Goal: Transaction & Acquisition: Purchase product/service

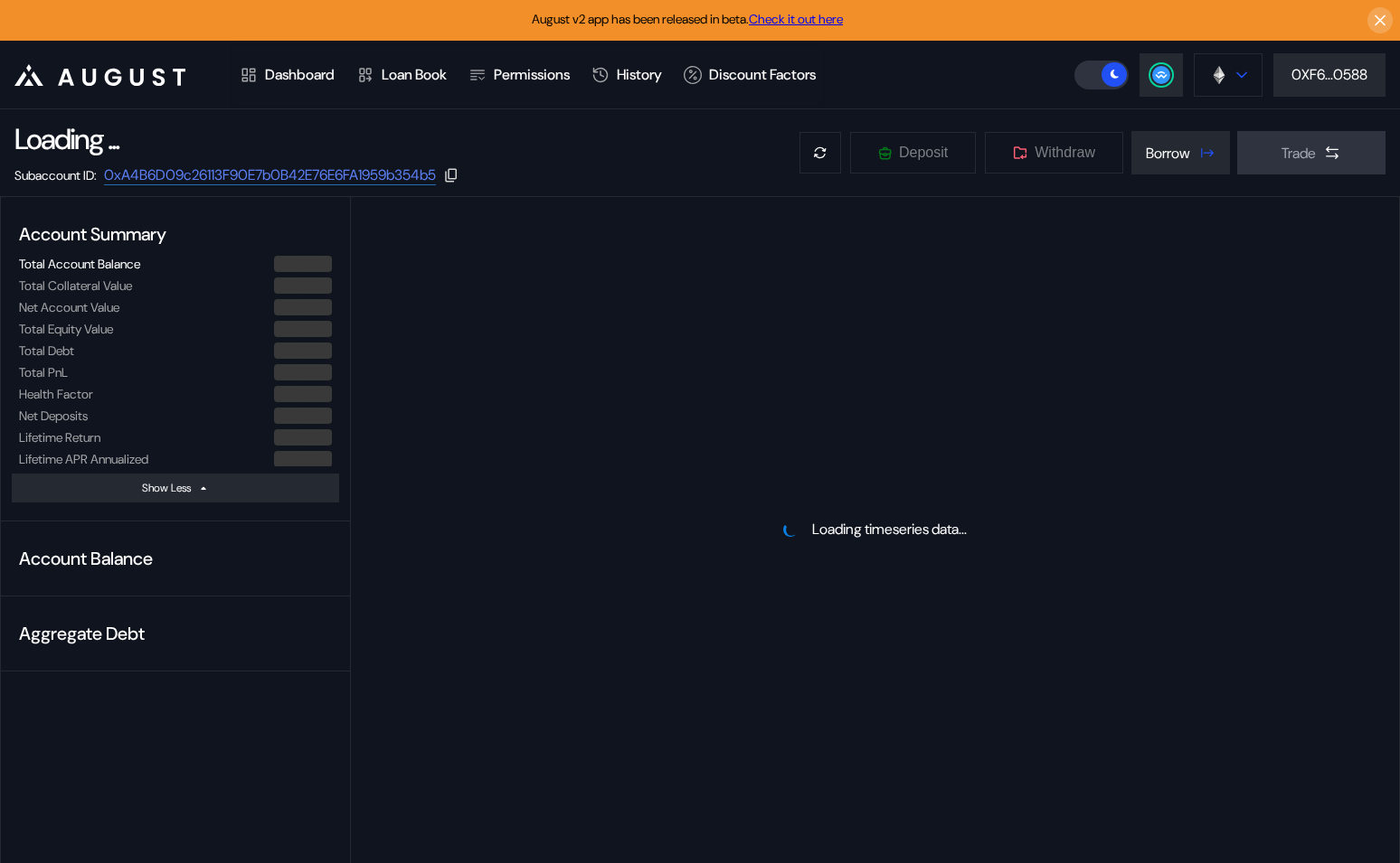
click at [1241, 80] on div at bounding box center [1242, 75] width 11 height 13
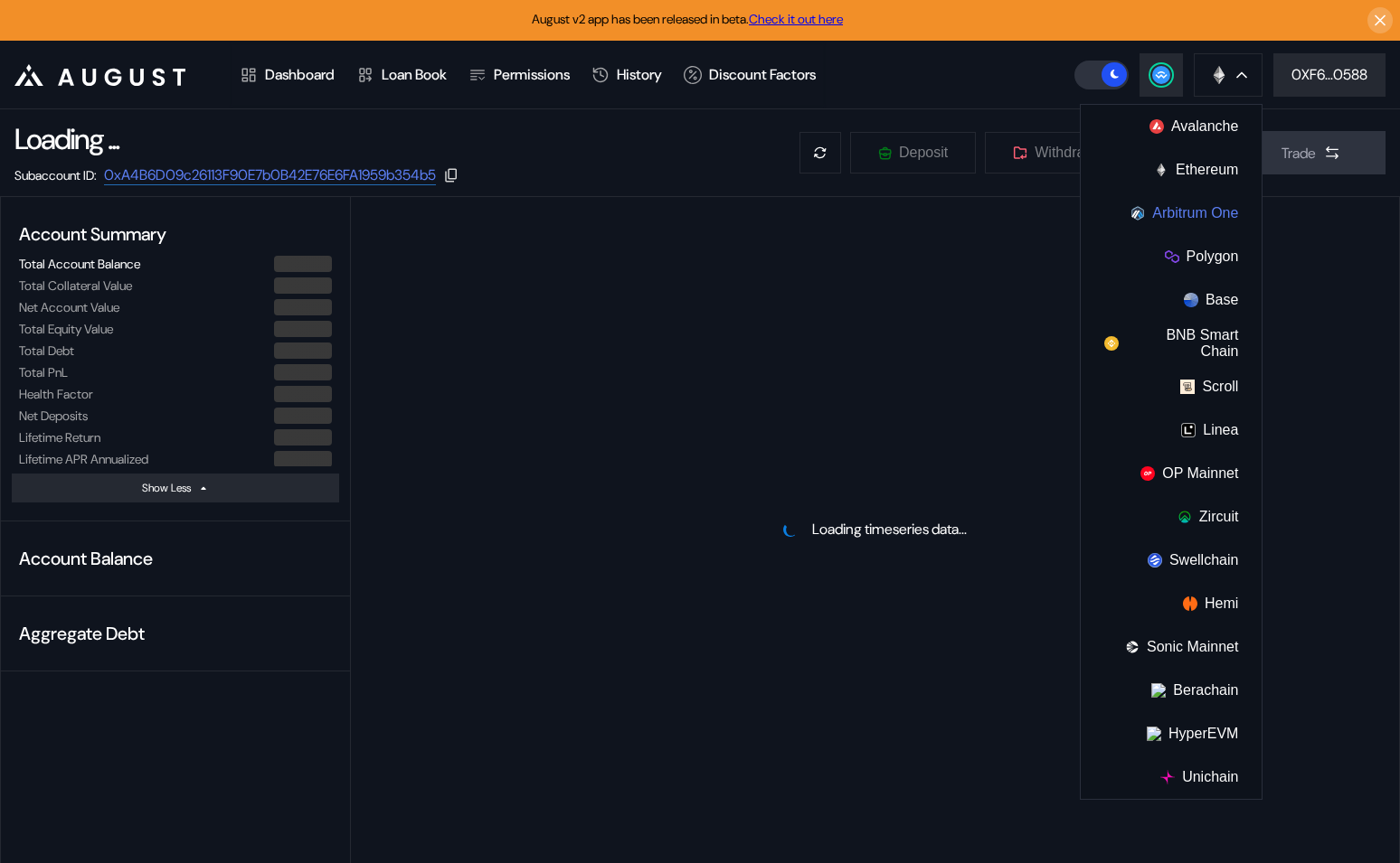
click at [1195, 205] on button "Arbitrum One" at bounding box center [1171, 213] width 181 height 43
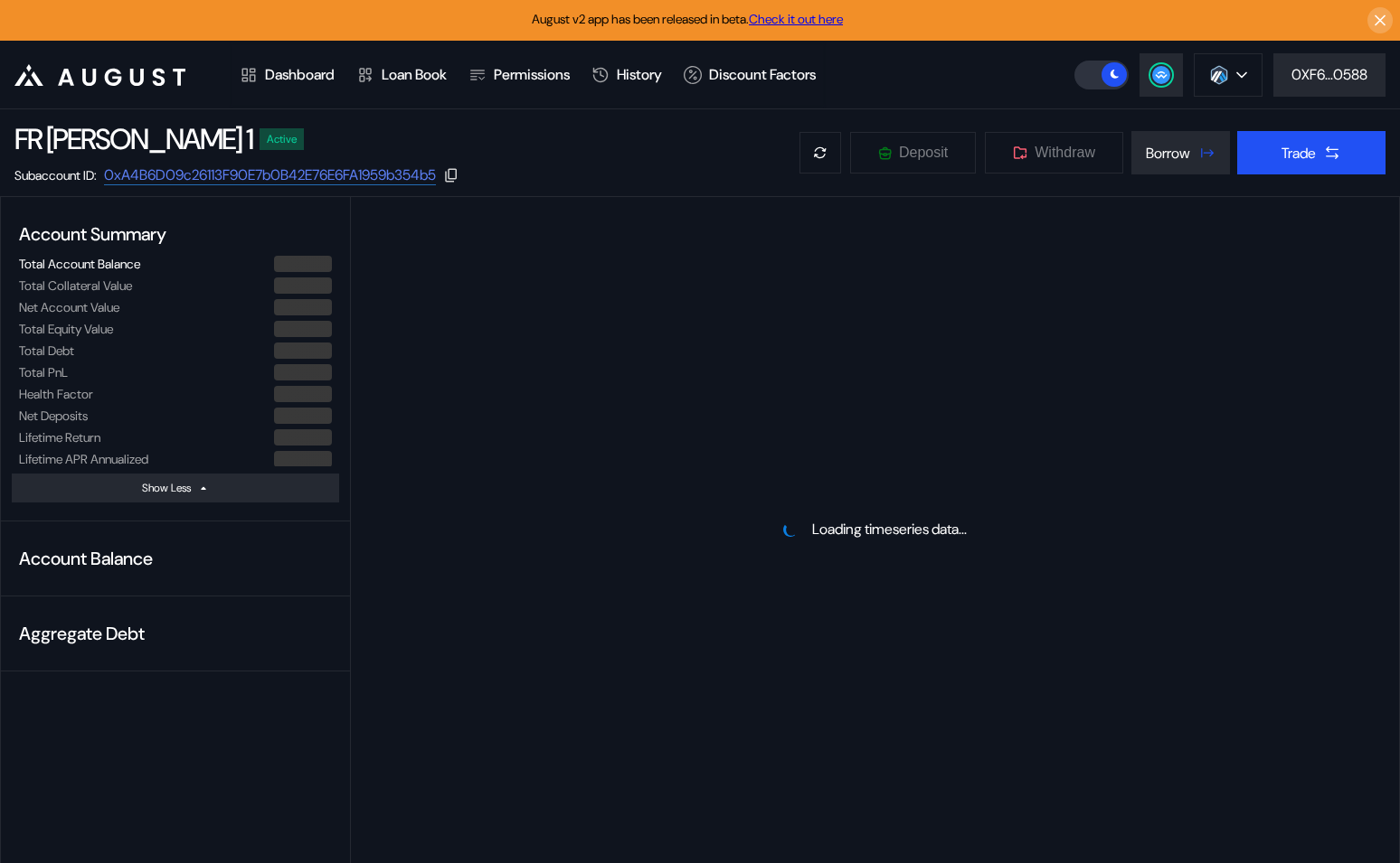
select select "*"
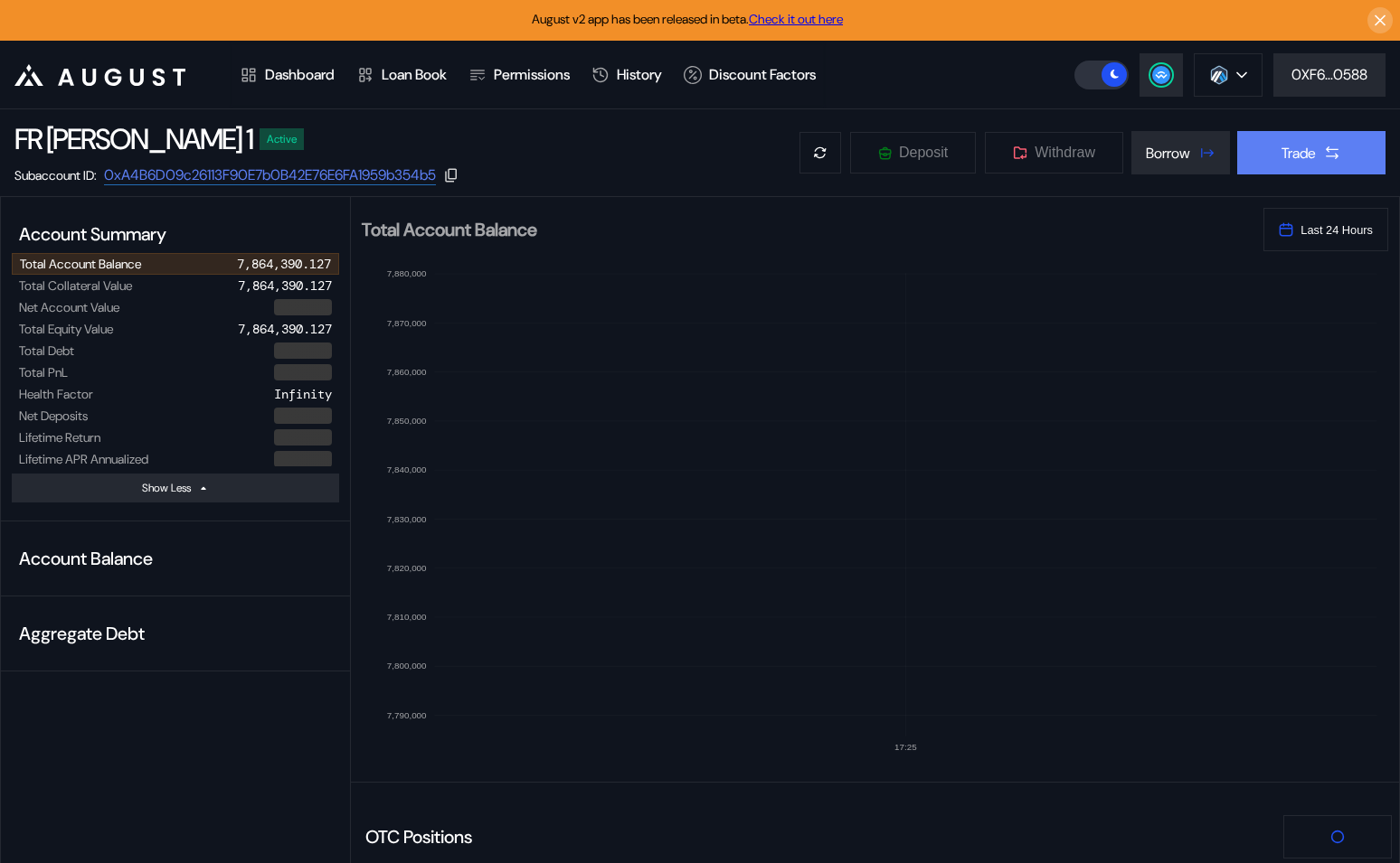
click at [1316, 144] on button "Trade" at bounding box center [1311, 153] width 148 height 43
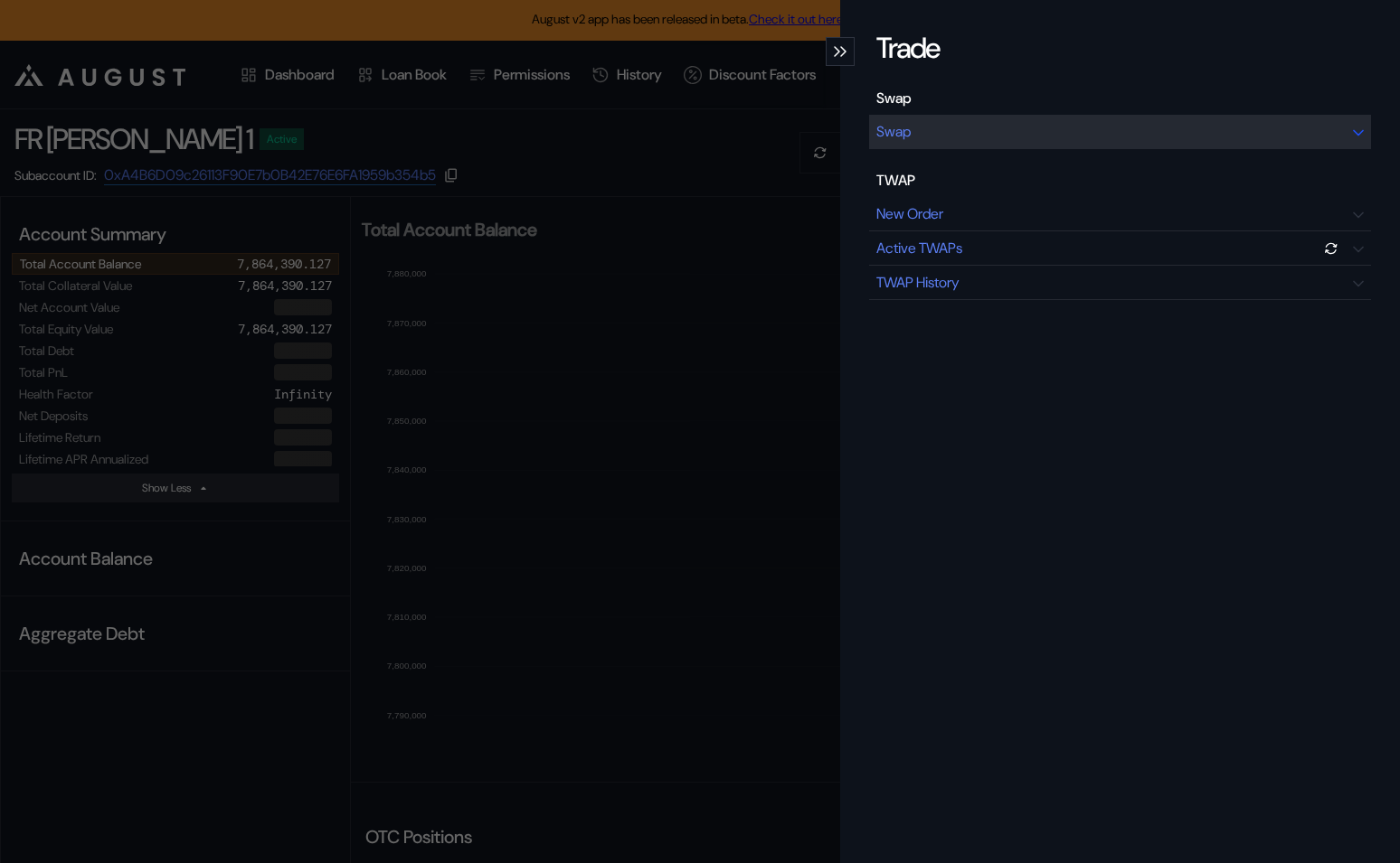
click at [1155, 124] on div "Swap" at bounding box center [1120, 131] width 502 height 34
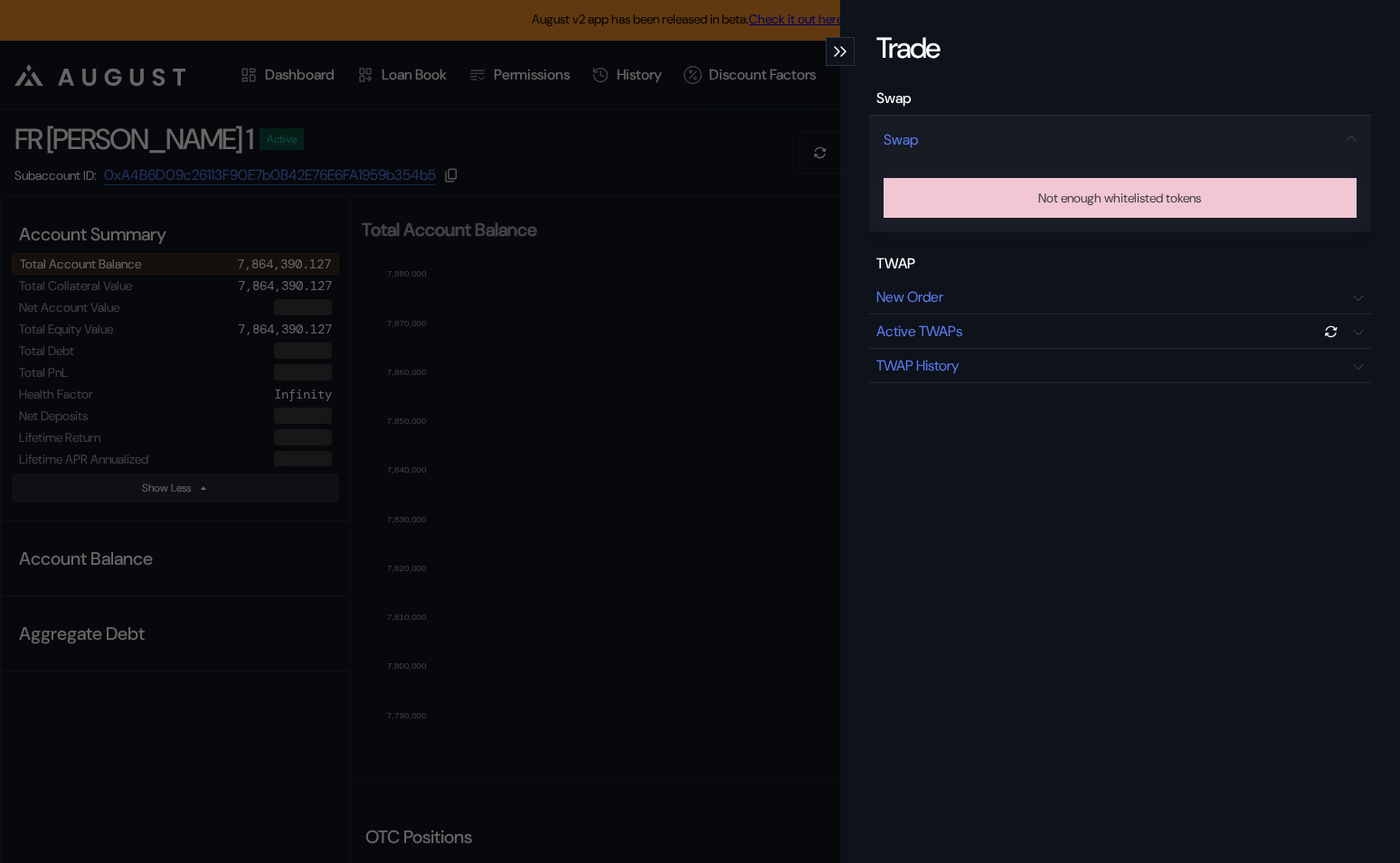
click at [686, 205] on div "Trade Swap Swap Not enough whitelisted tokens TWAP New Order Active TWAPs TWAP …" at bounding box center [700, 431] width 1400 height 863
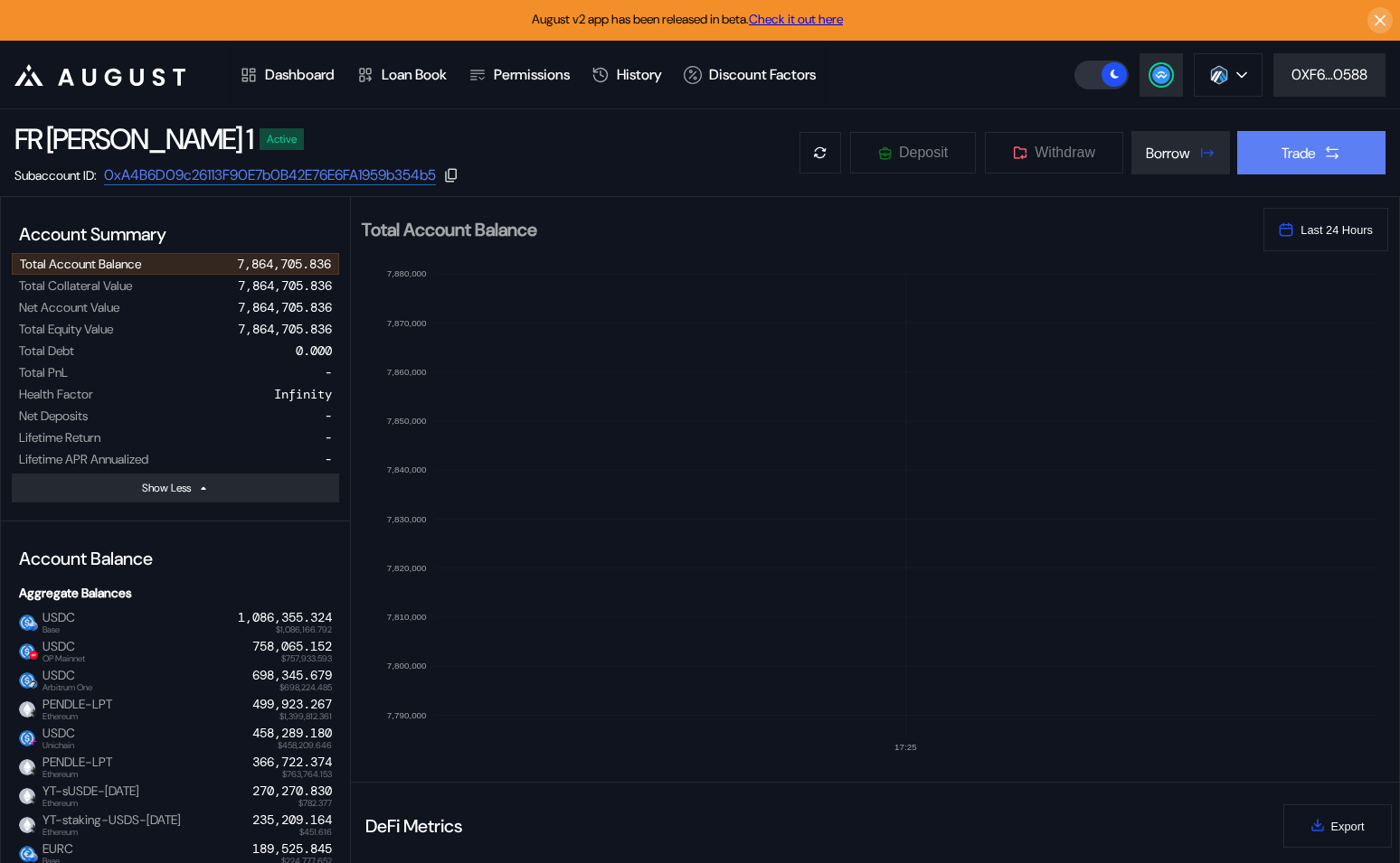
click at [1321, 163] on button "Trade" at bounding box center [1311, 153] width 148 height 43
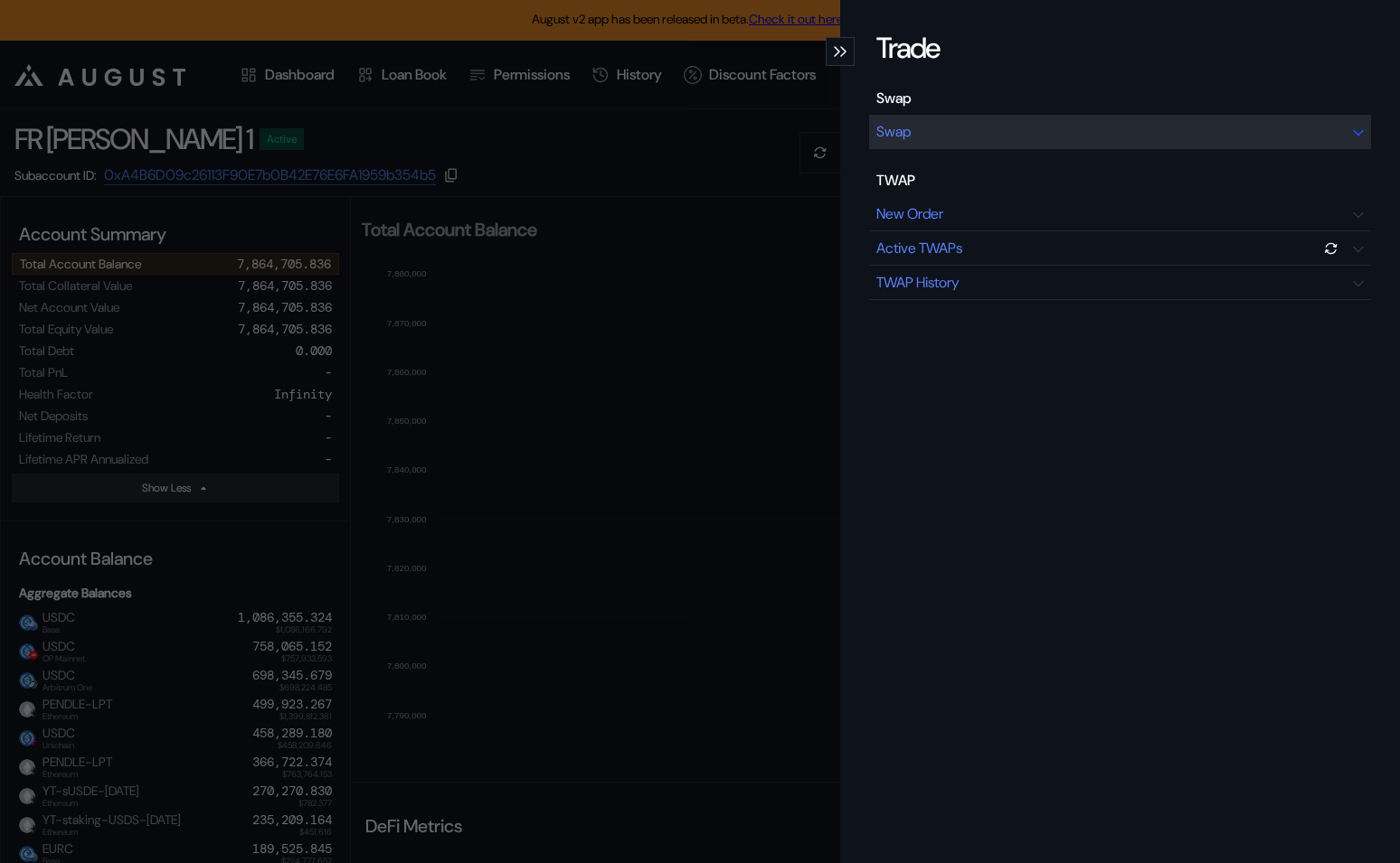
click at [950, 129] on div "Swap" at bounding box center [1120, 131] width 502 height 34
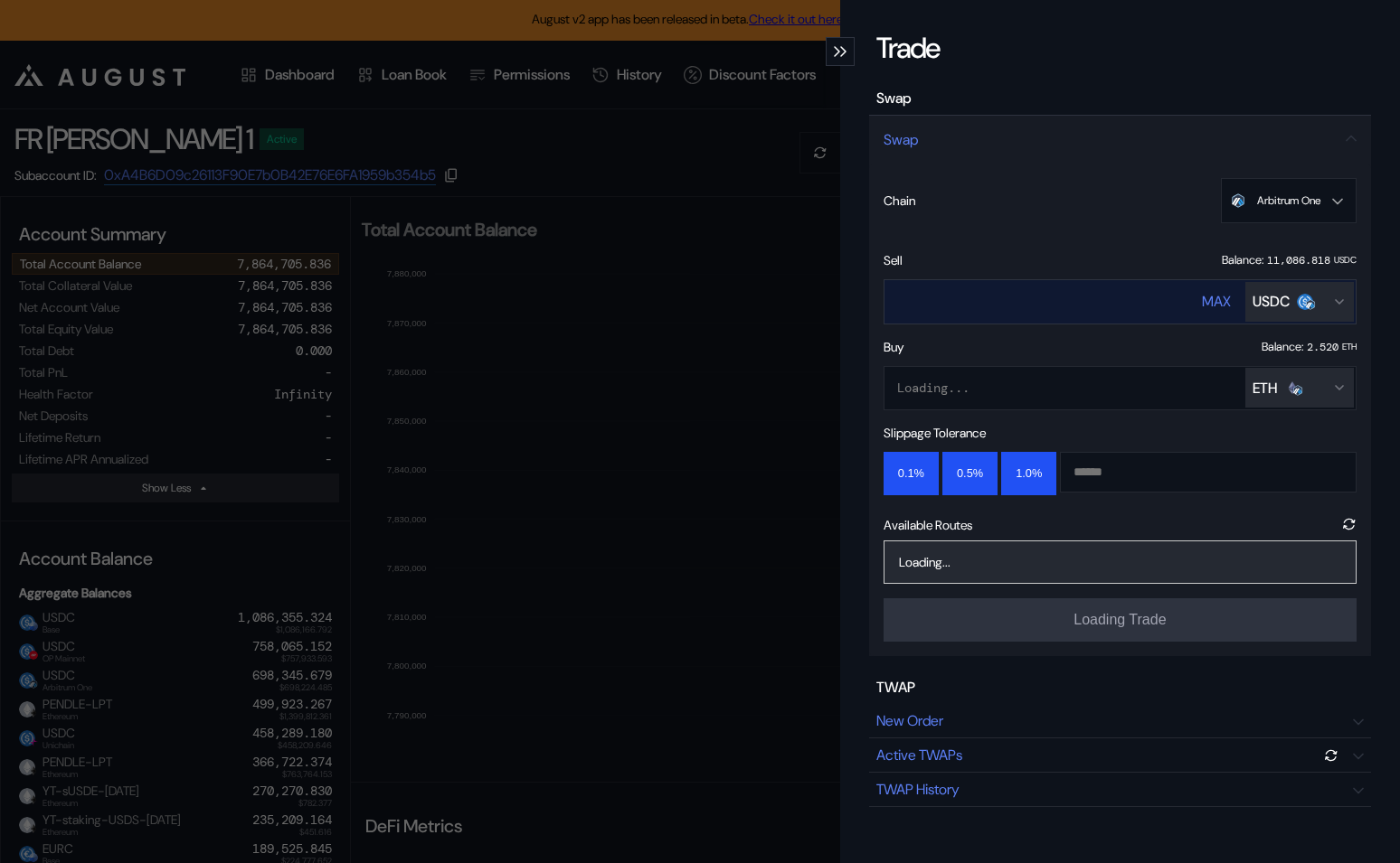
click at [1270, 287] on button "USDC" at bounding box center [1300, 301] width 108 height 40
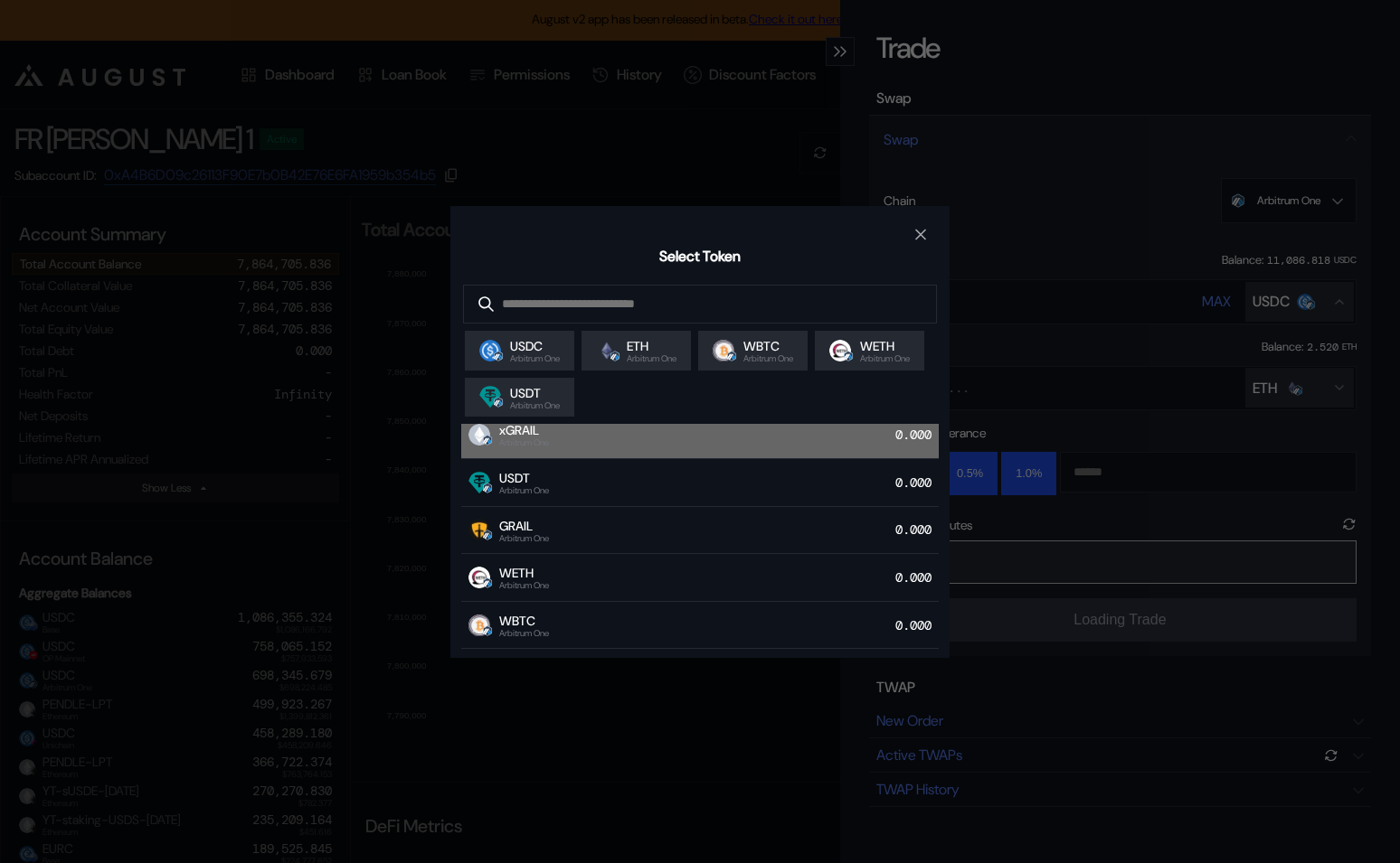
scroll to position [135, 0]
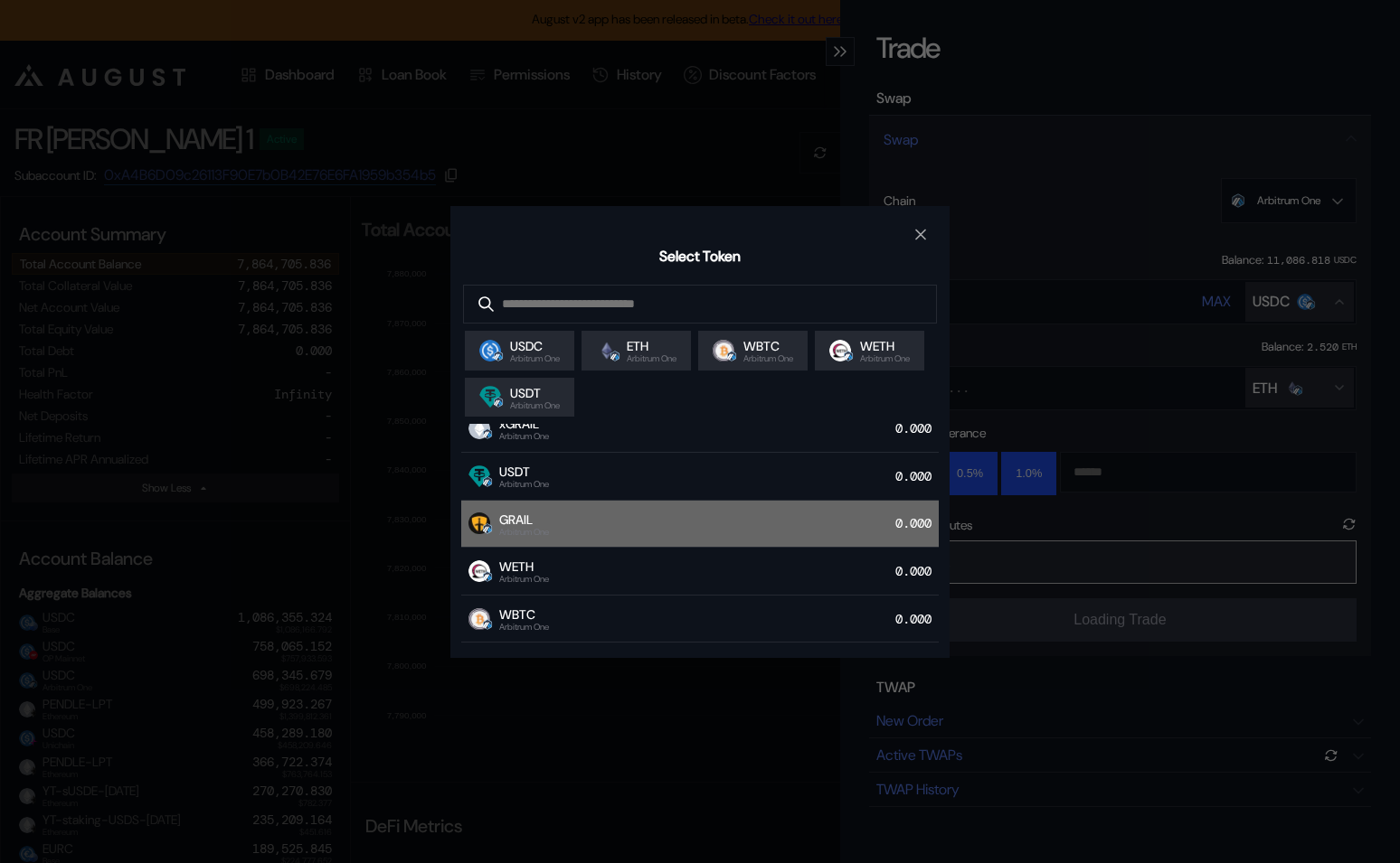
click at [629, 514] on div "GRAIL Arbitrum One 0.000" at bounding box center [700, 525] width 477 height 48
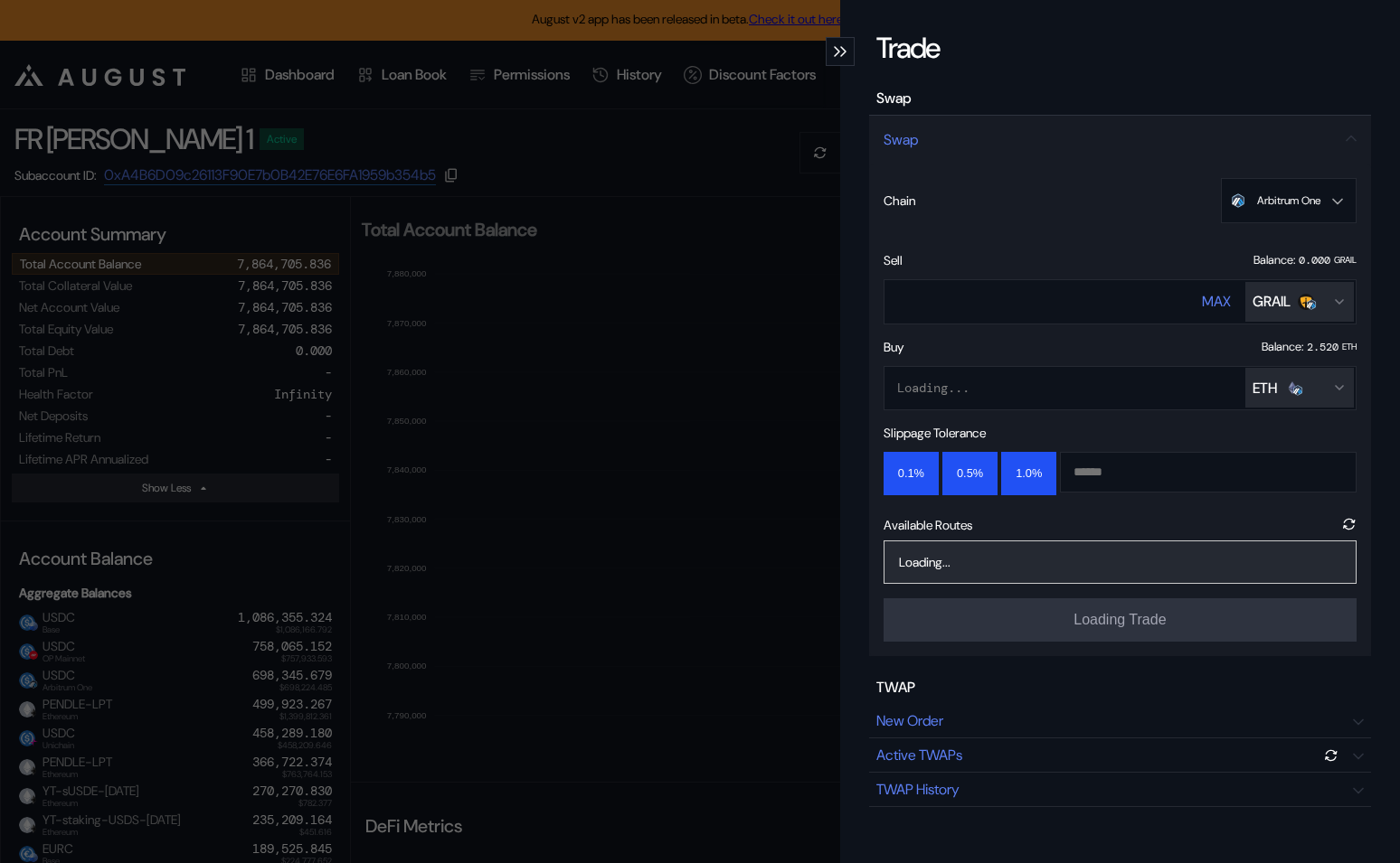
click at [575, 341] on div "Trade Swap Swap Chain Arbitrum One Ethereum Base OP Mainnet Arbitrum One Unicha…" at bounding box center [700, 431] width 1400 height 863
